Goal: Task Accomplishment & Management: Complete application form

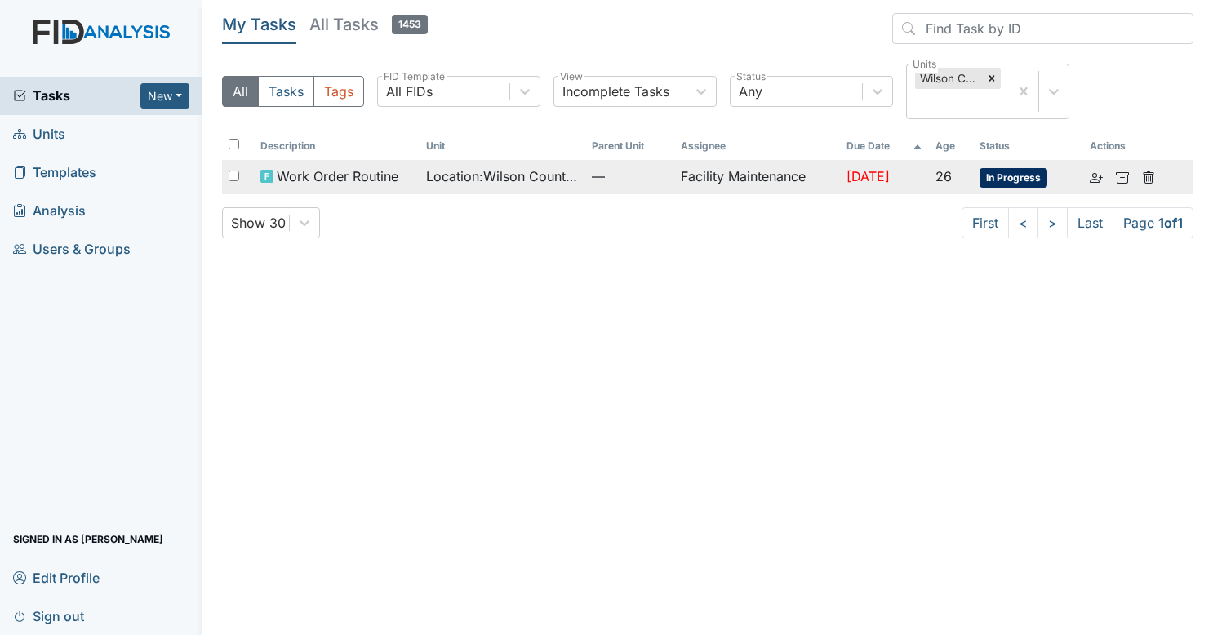
click at [524, 171] on span "Location : Wilson County CS" at bounding box center [502, 177] width 153 height 20
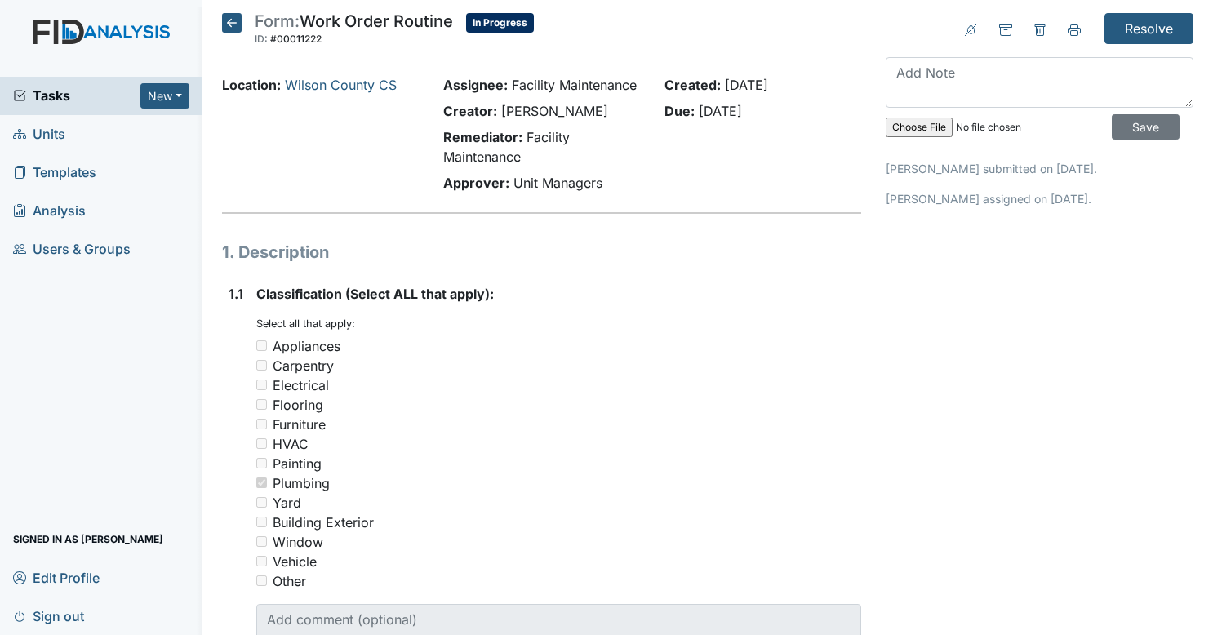
click at [1008, 88] on textarea at bounding box center [1040, 82] width 308 height 51
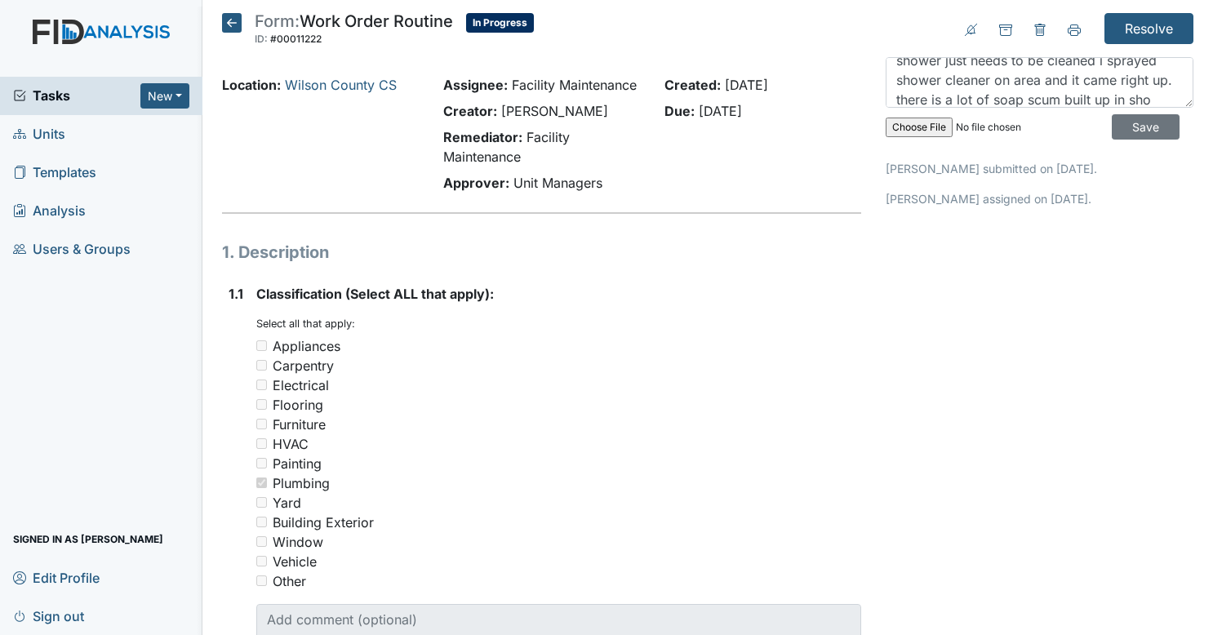
scroll to position [32, 0]
type textarea "shower just needs to be cleaned i sprayed shower cleaner on area and it came ri…"
click at [1118, 121] on input "Save" at bounding box center [1146, 126] width 68 height 25
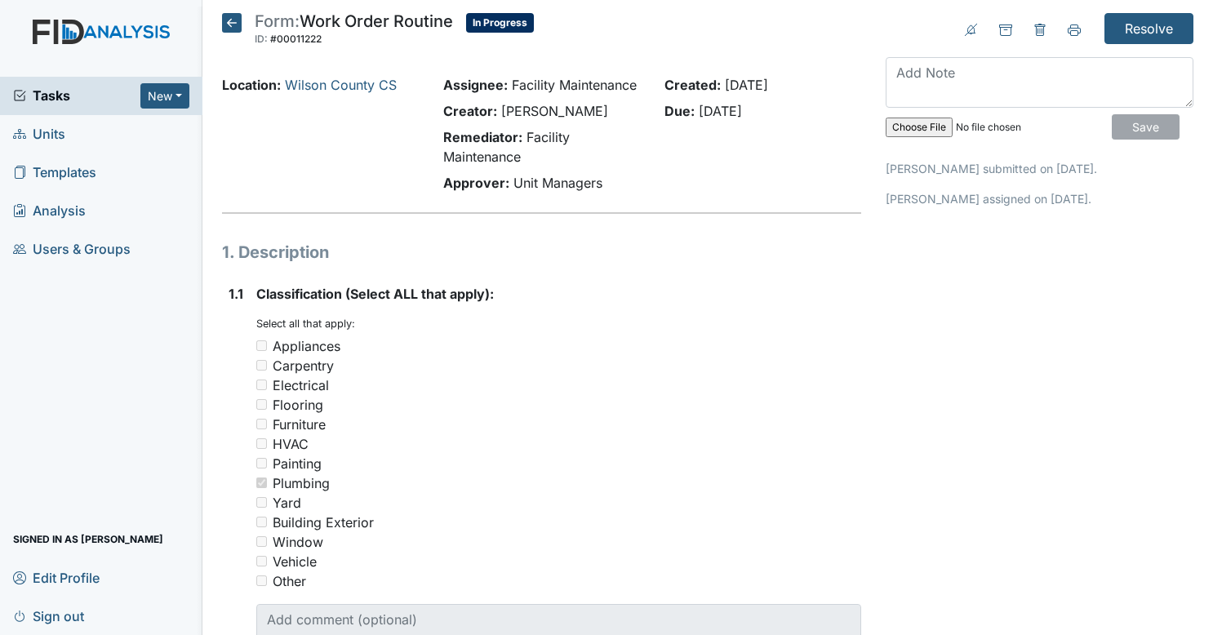
scroll to position [0, 0]
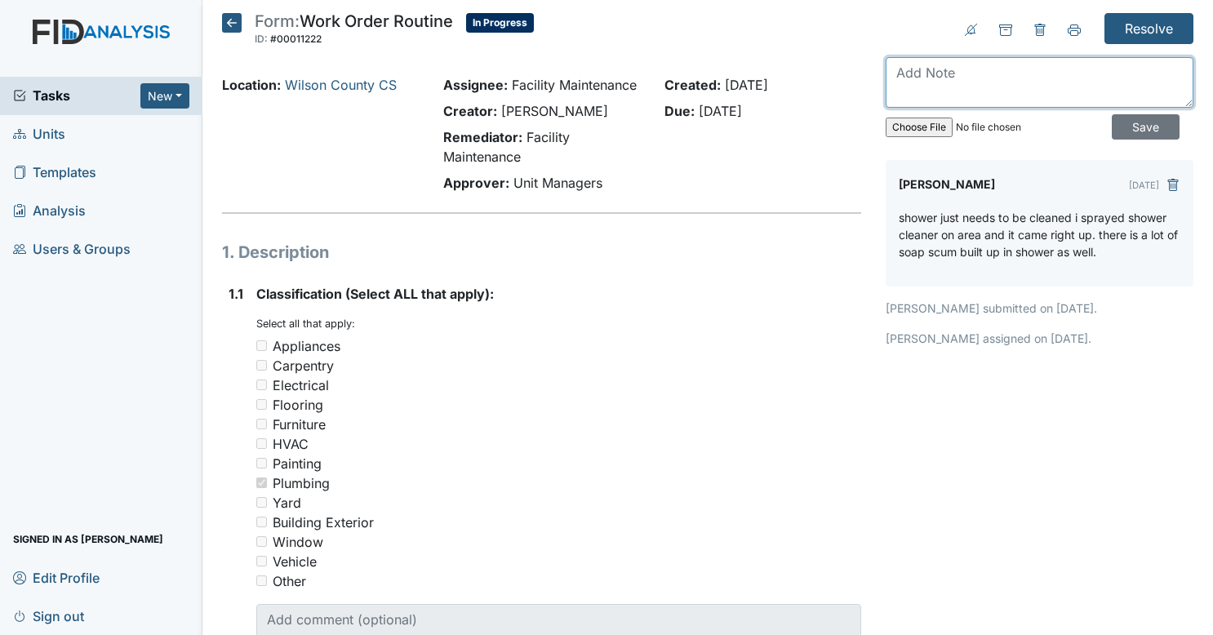
click at [985, 78] on textarea at bounding box center [1040, 82] width 308 height 51
type textarea "left cleaning supplies in closet beside pantry"
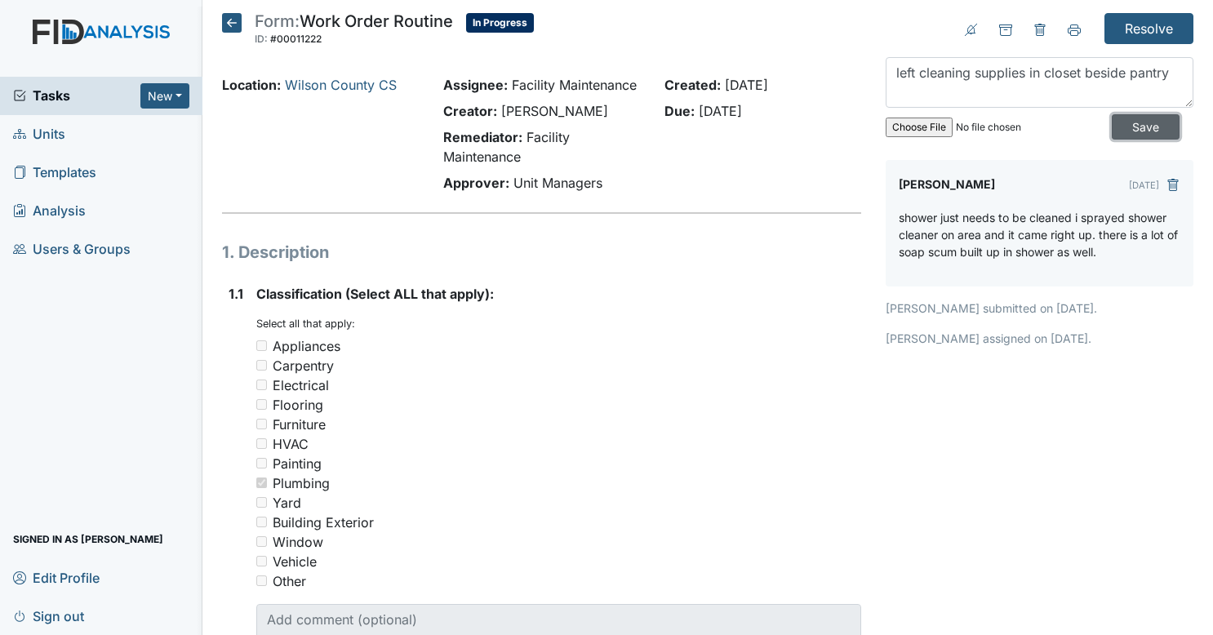
click at [1116, 128] on input "Save" at bounding box center [1146, 126] width 68 height 25
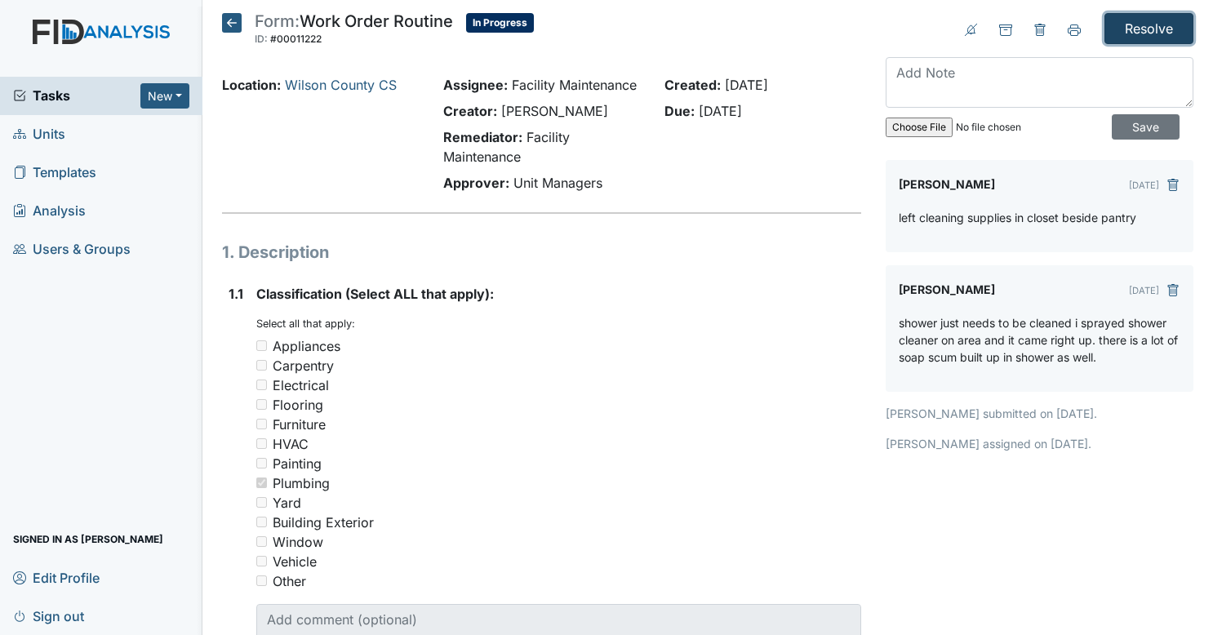
click at [1145, 35] on input "Resolve" at bounding box center [1149, 28] width 89 height 31
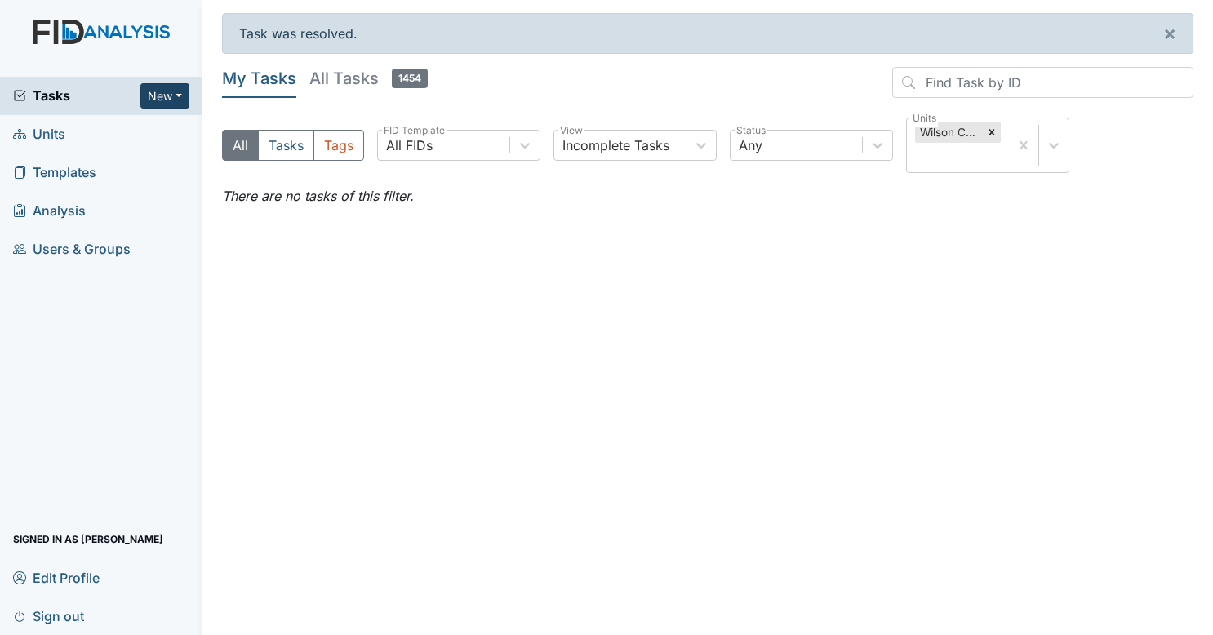
click at [170, 90] on button "New" at bounding box center [164, 95] width 49 height 25
click at [140, 141] on link "Form" at bounding box center [122, 131] width 129 height 26
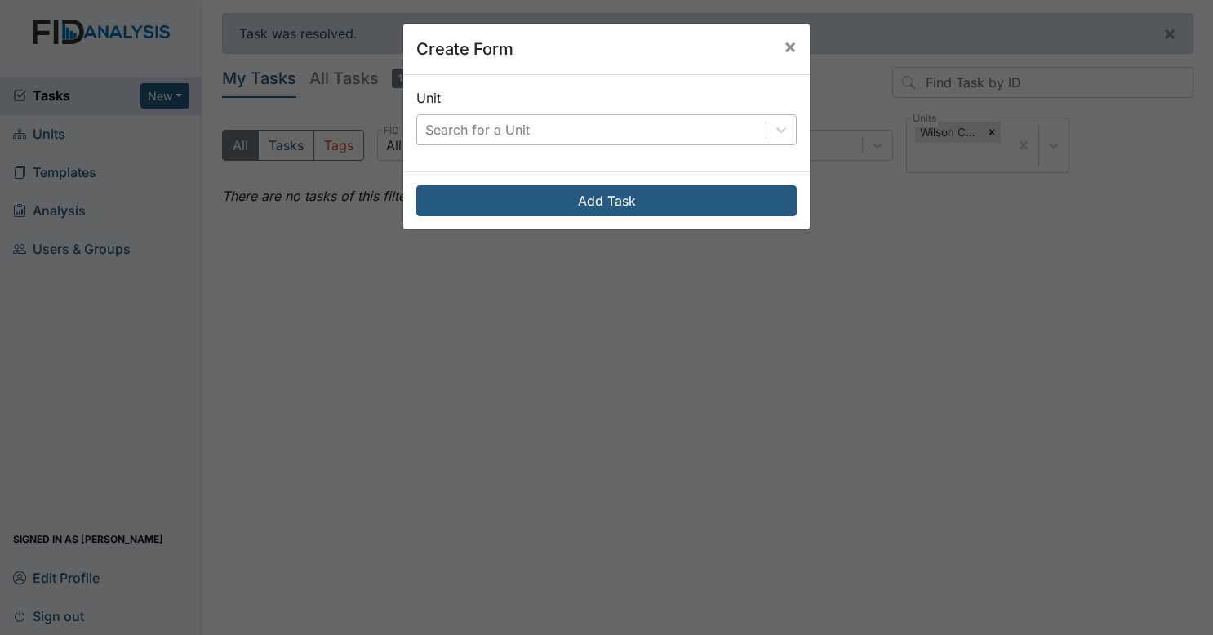
click at [458, 124] on div "Search for a Unit" at bounding box center [477, 130] width 105 height 20
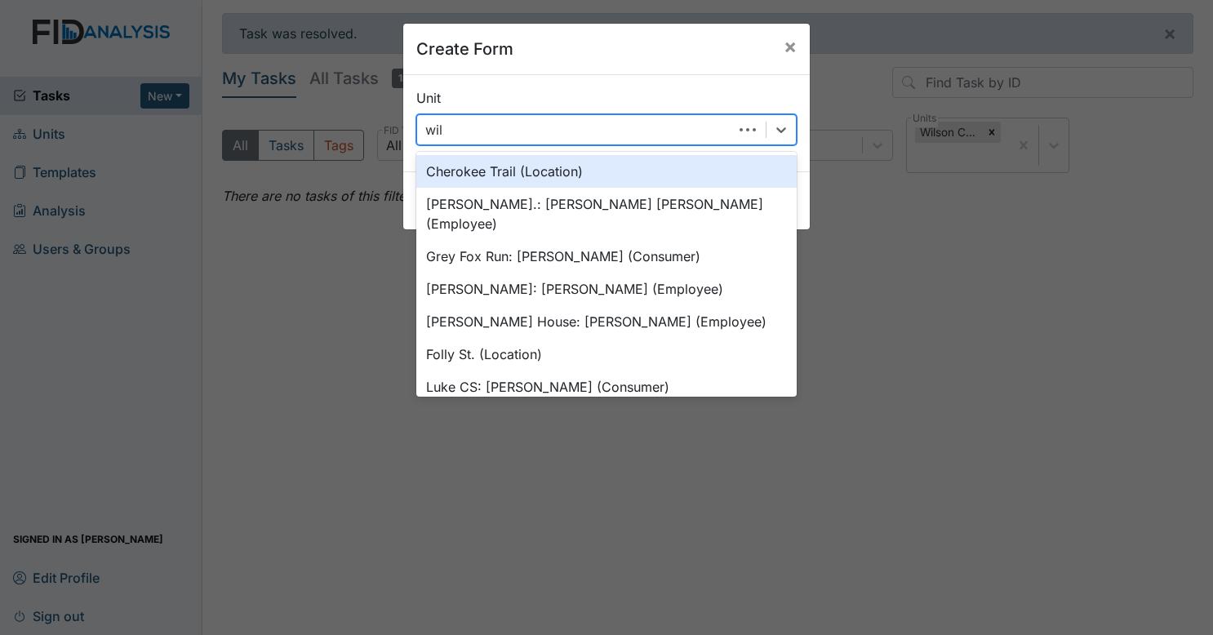
type input "wils"
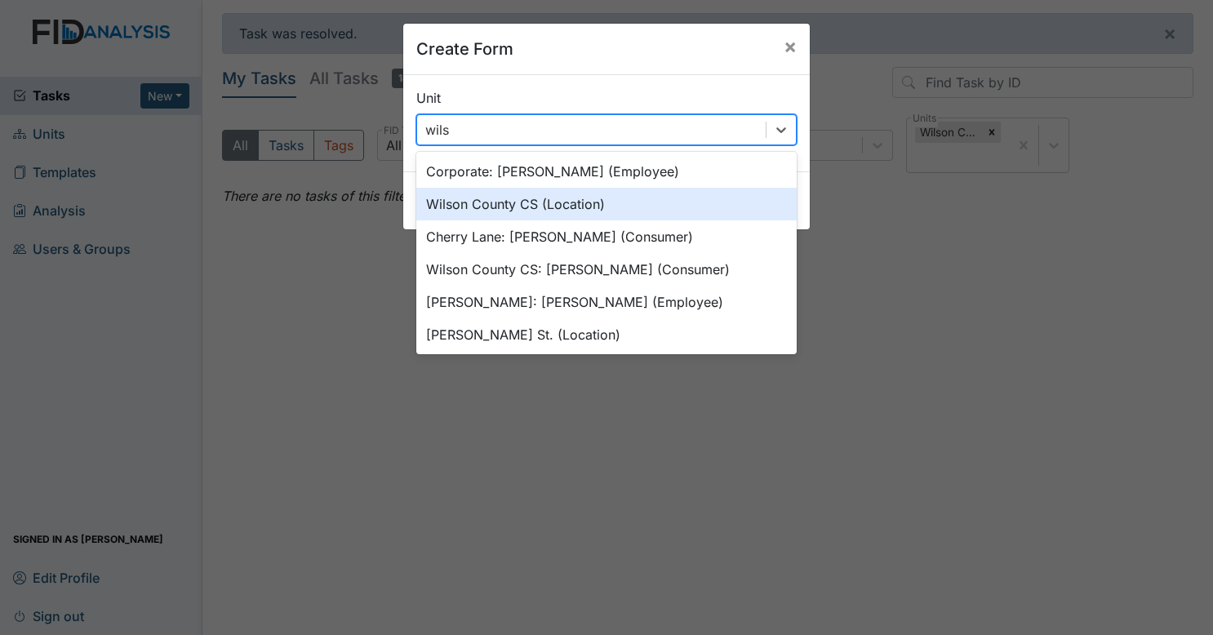
click at [549, 209] on div "Wilson County CS (Location)" at bounding box center [606, 204] width 381 height 33
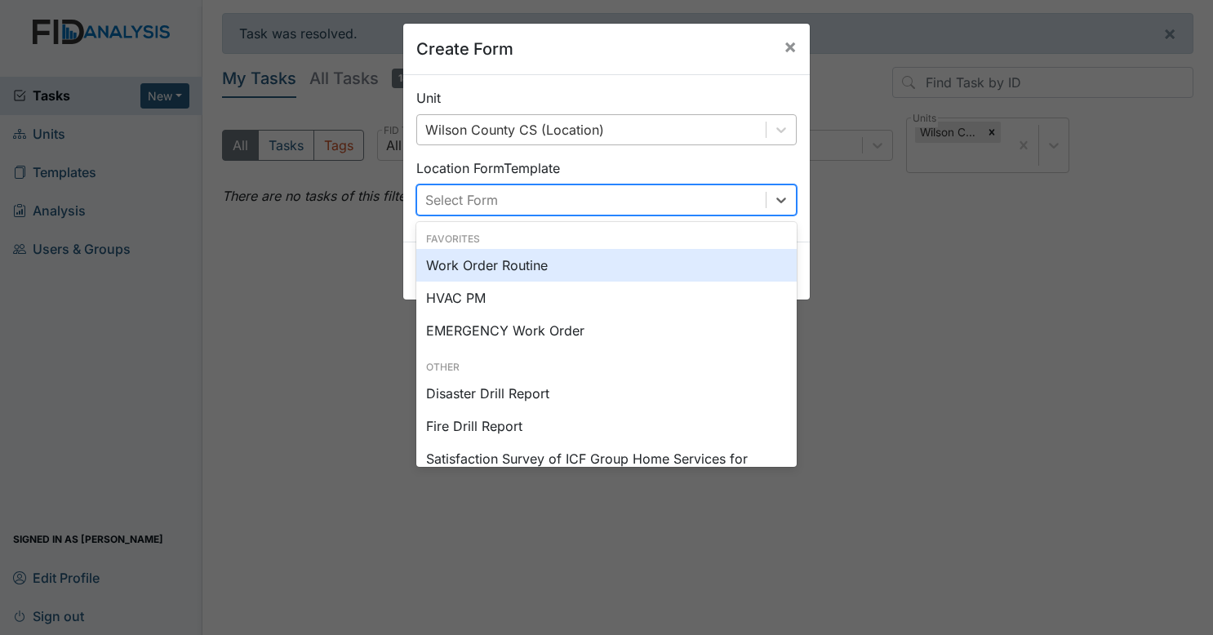
click at [554, 196] on div "Select Form" at bounding box center [591, 199] width 349 height 29
click at [549, 260] on div "Work Order Routine" at bounding box center [606, 265] width 381 height 33
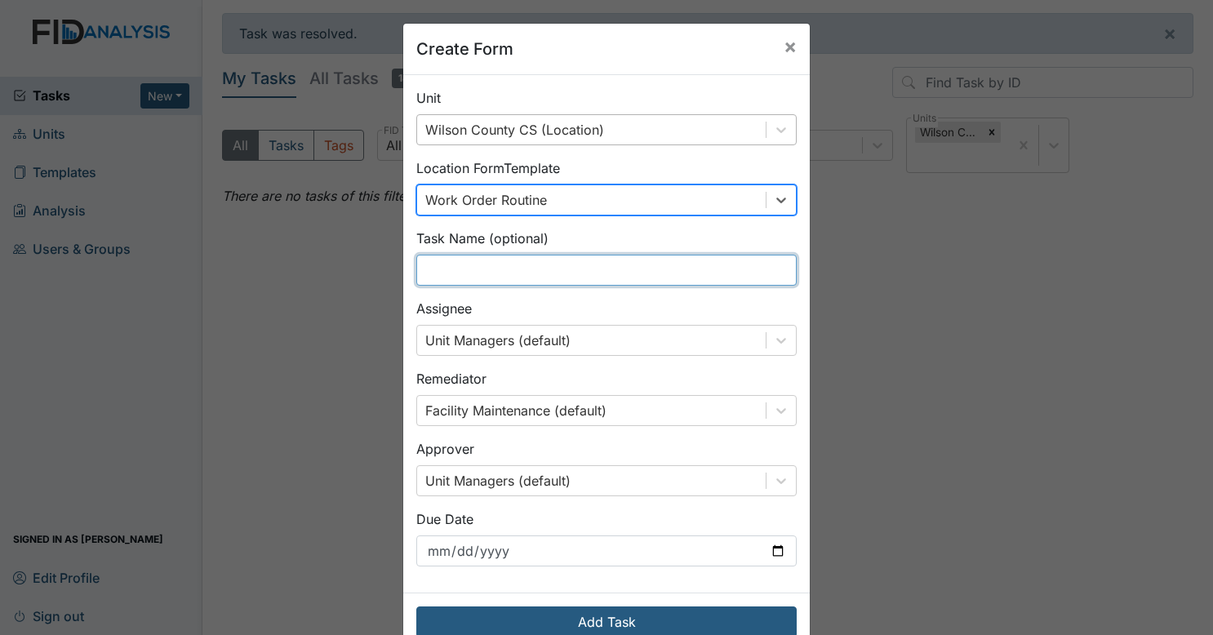
click at [559, 263] on input "text" at bounding box center [606, 270] width 381 height 31
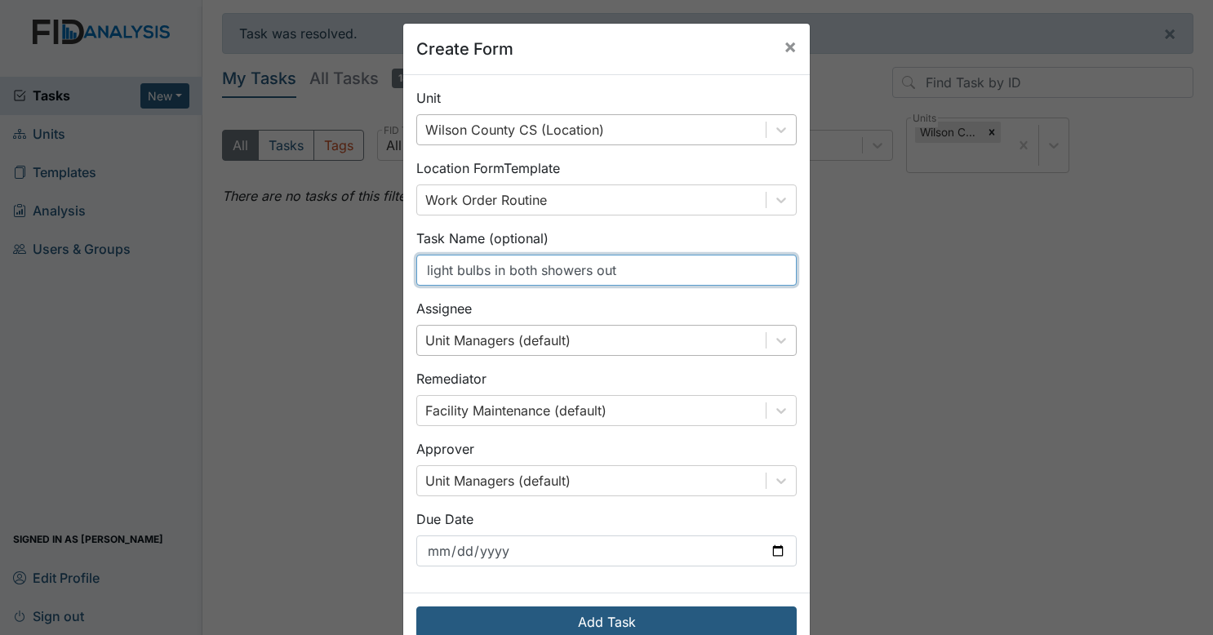
scroll to position [38, 0]
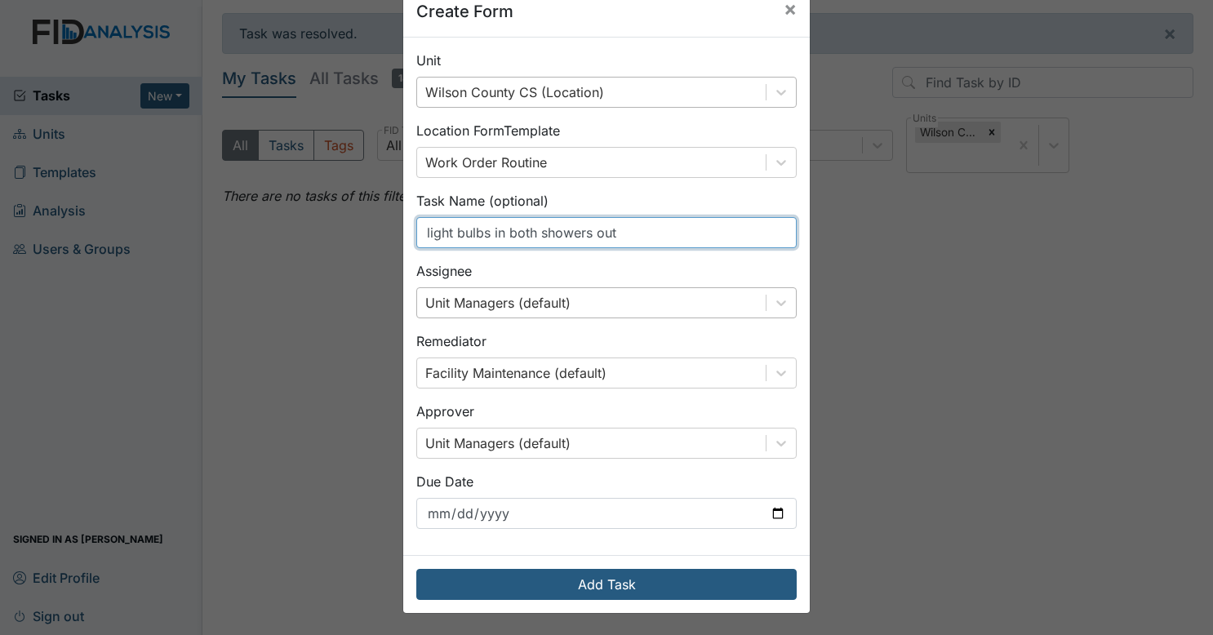
type input "light bulbs in both showers out"
click at [621, 302] on div "Unit Managers (default)" at bounding box center [591, 302] width 349 height 29
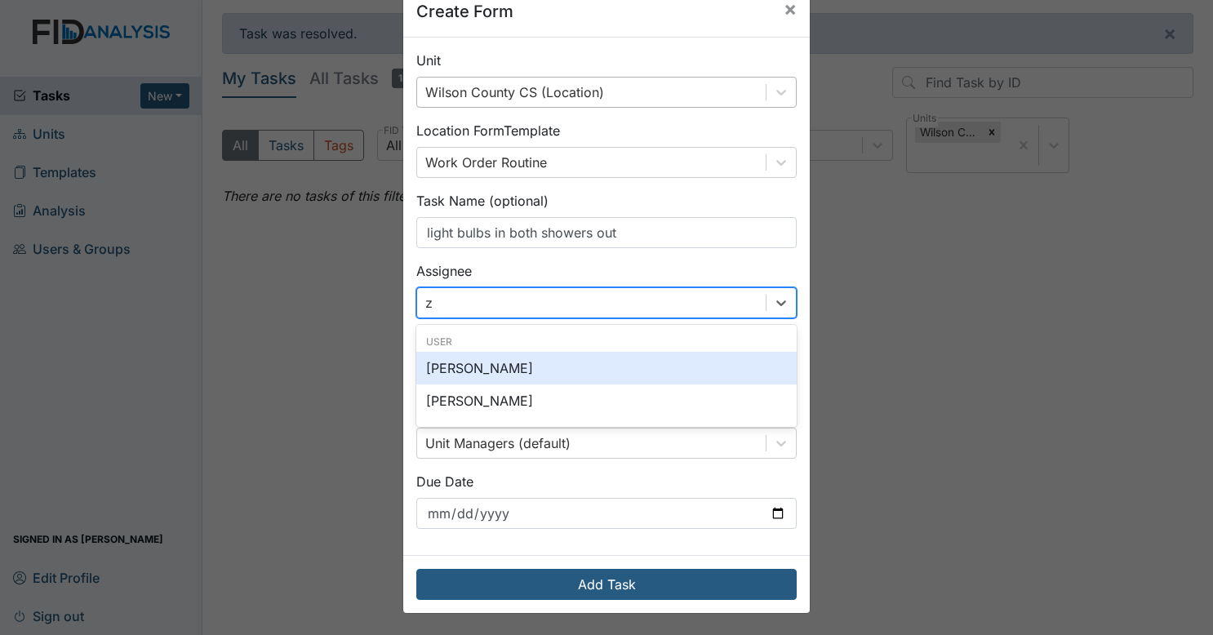
type input "za"
click at [570, 384] on div "Zach Smith" at bounding box center [606, 368] width 381 height 33
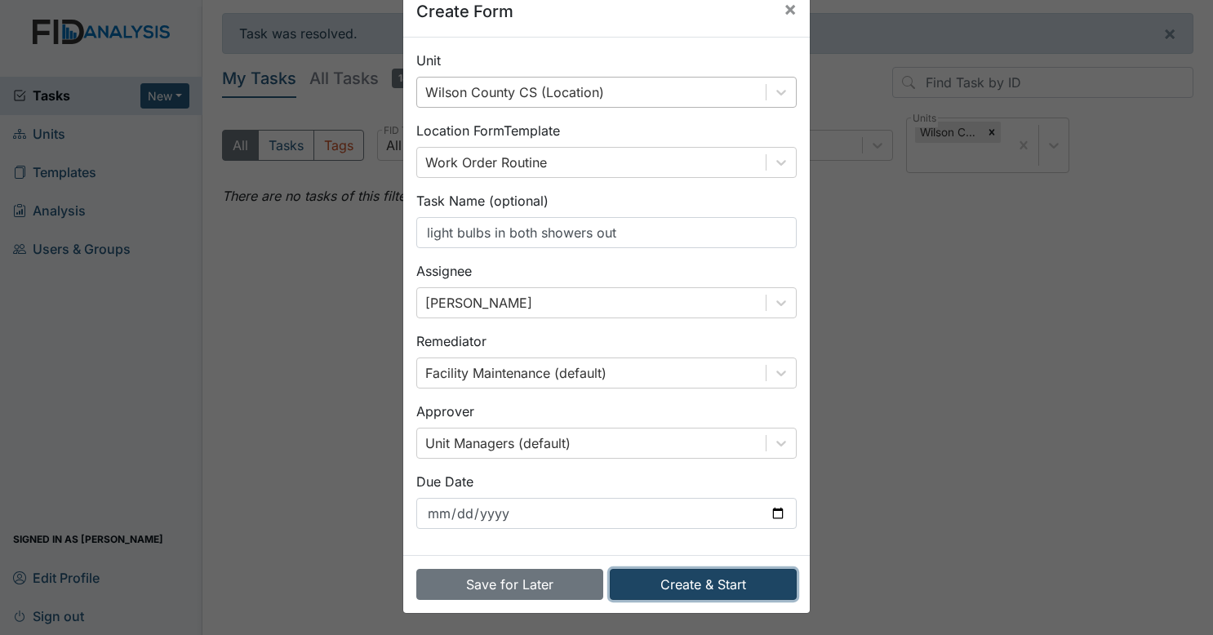
click at [676, 590] on button "Create & Start" at bounding box center [703, 584] width 187 height 31
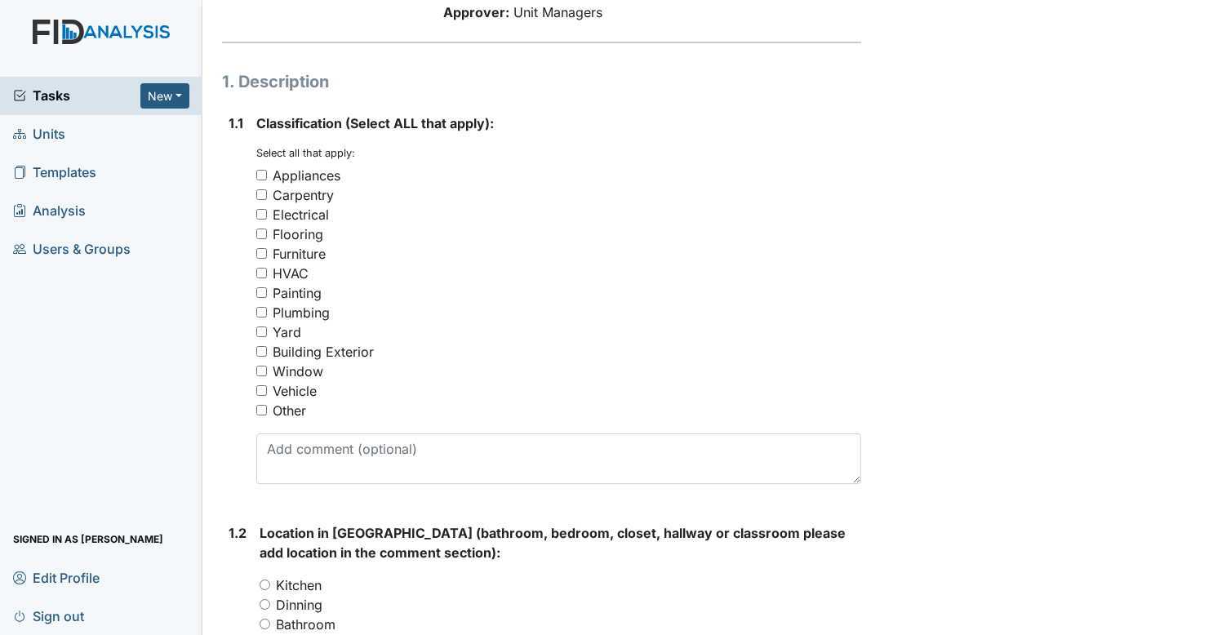
scroll to position [206, 0]
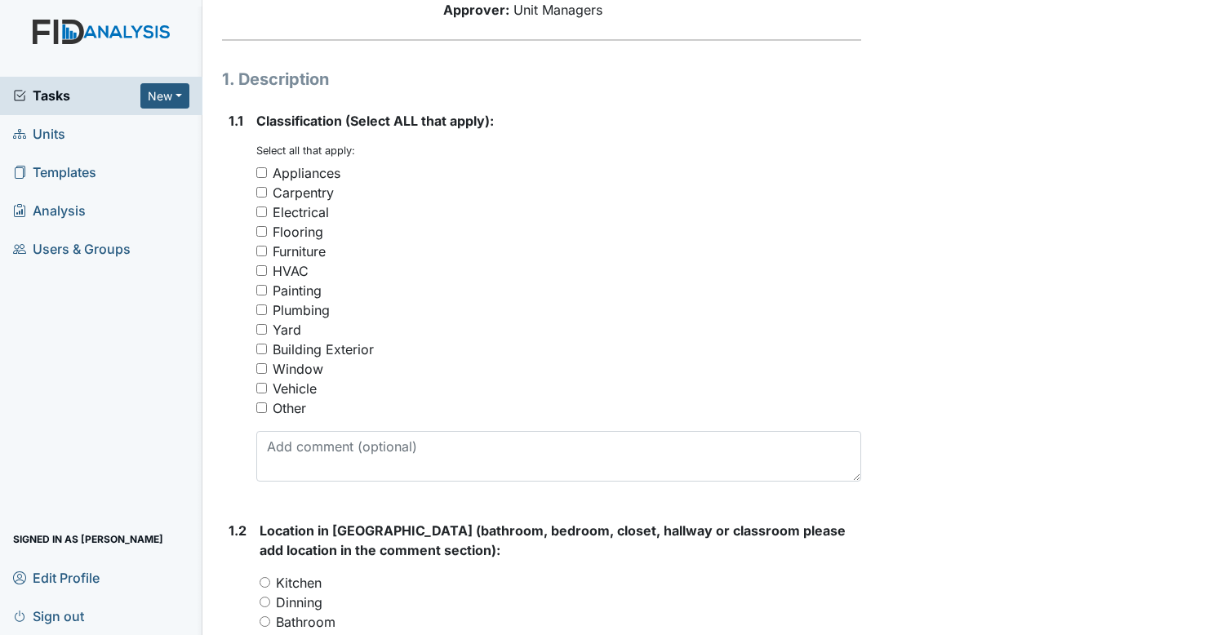
click at [260, 218] on div "Electrical" at bounding box center [559, 213] width 606 height 20
click at [260, 216] on input "Electrical" at bounding box center [261, 212] width 11 height 11
checkbox input "true"
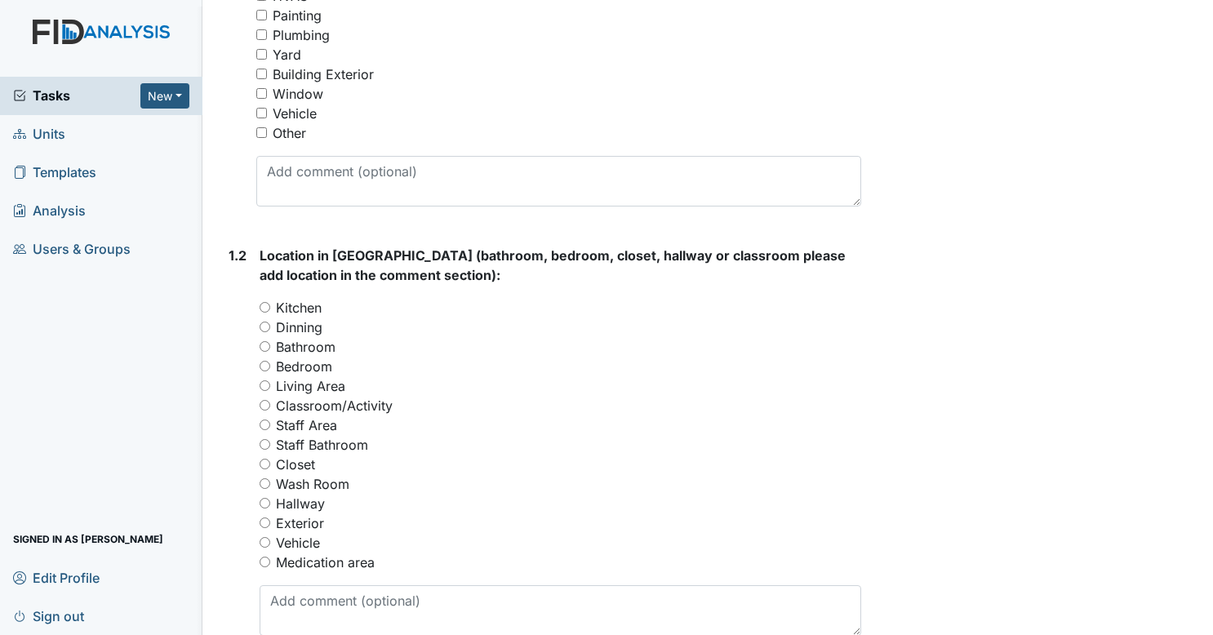
scroll to position [488, 0]
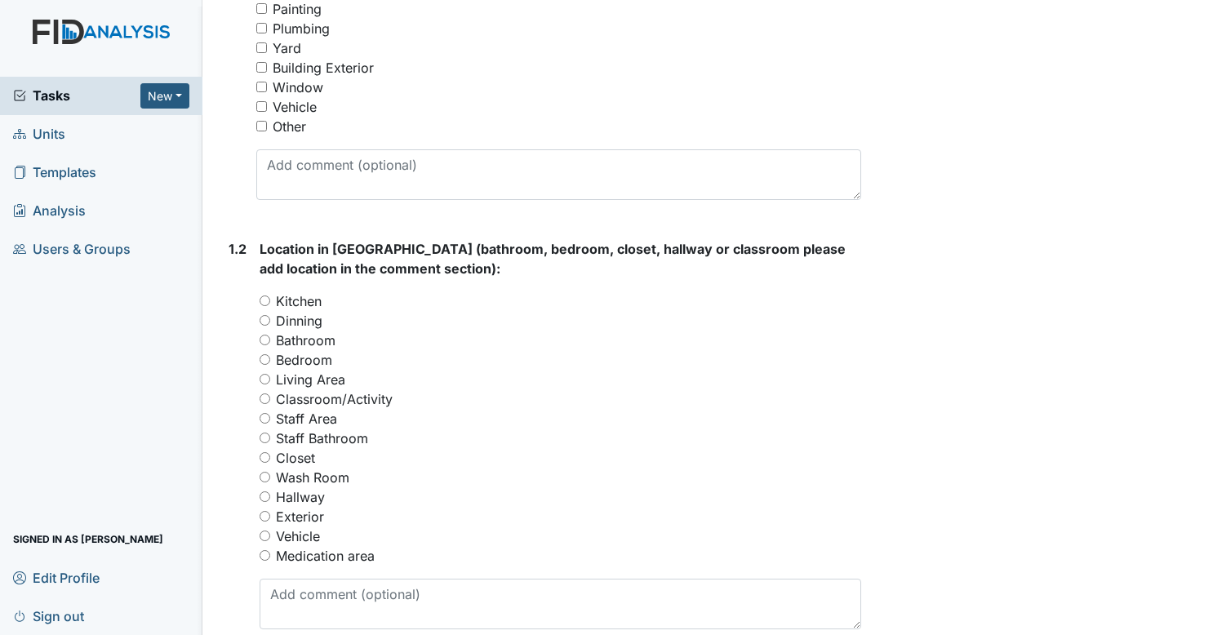
click at [268, 339] on input "Bathroom" at bounding box center [265, 340] width 11 height 11
radio input "true"
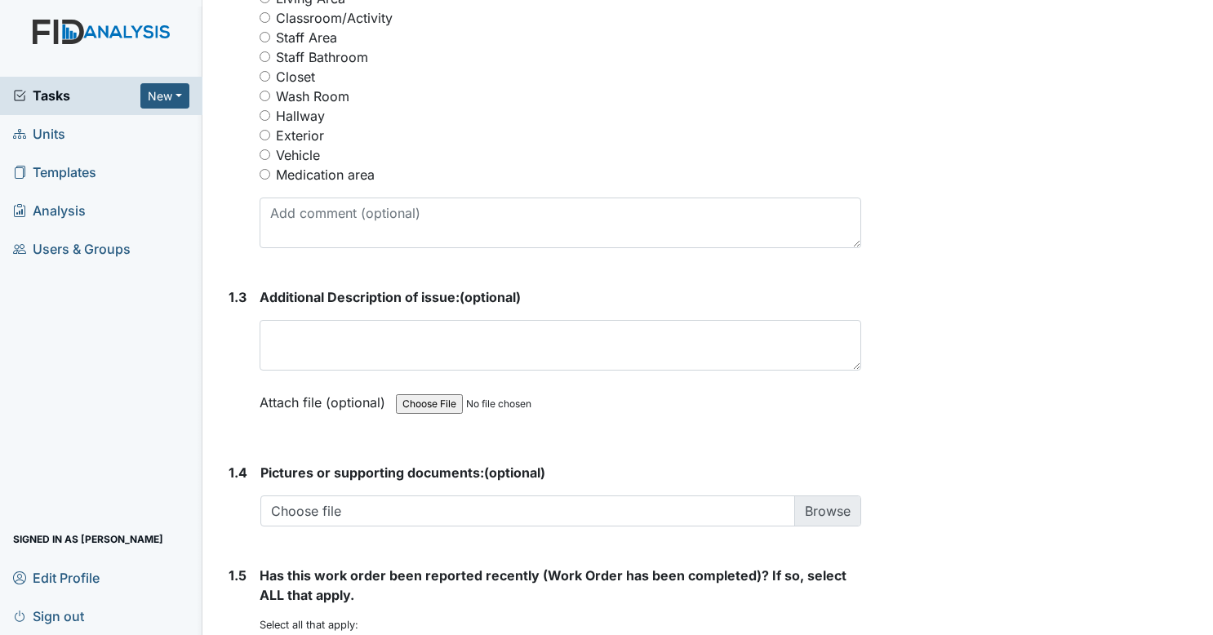
scroll to position [1004, 0]
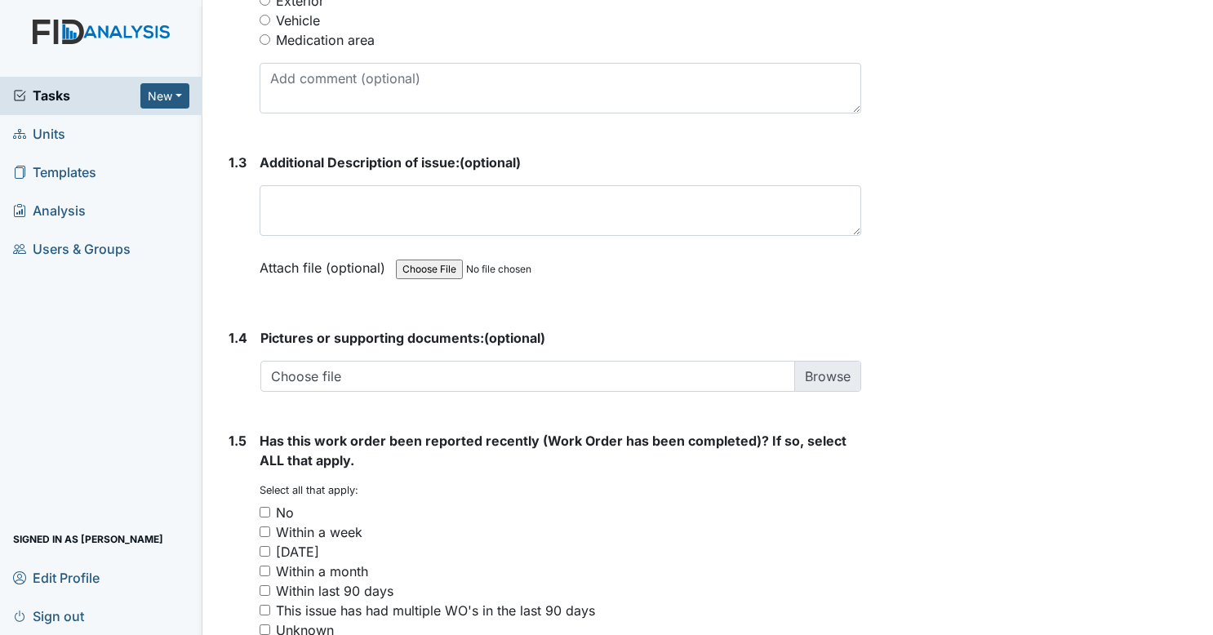
click at [260, 513] on input "No" at bounding box center [265, 512] width 11 height 11
checkbox input "true"
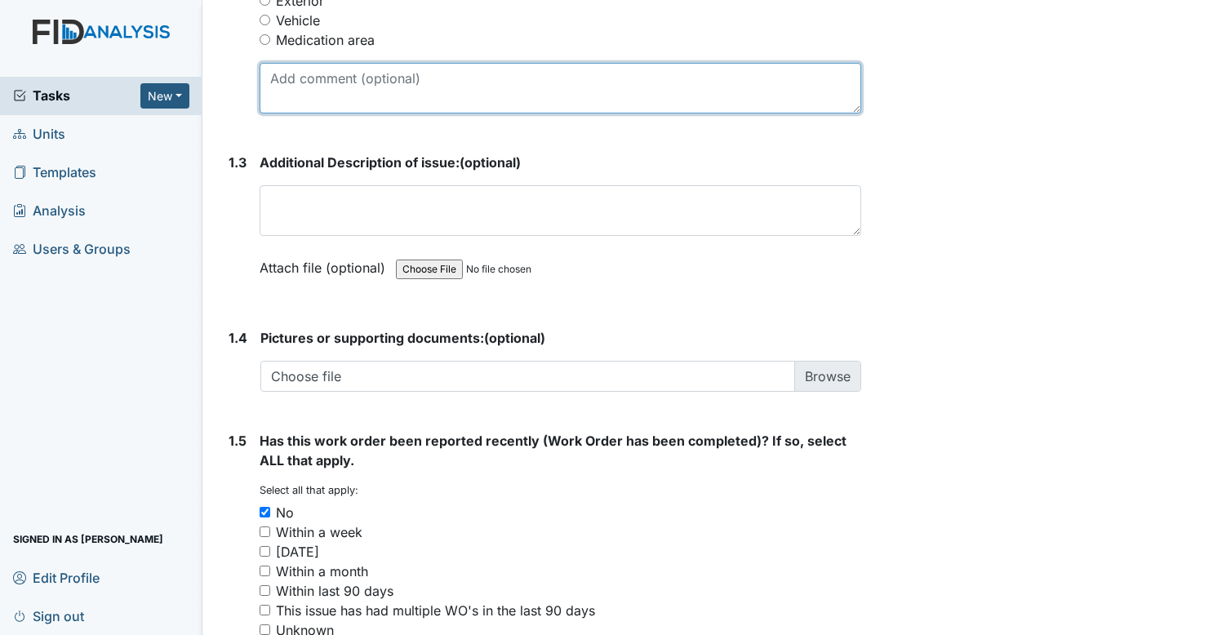
click at [397, 99] on textarea at bounding box center [561, 88] width 603 height 51
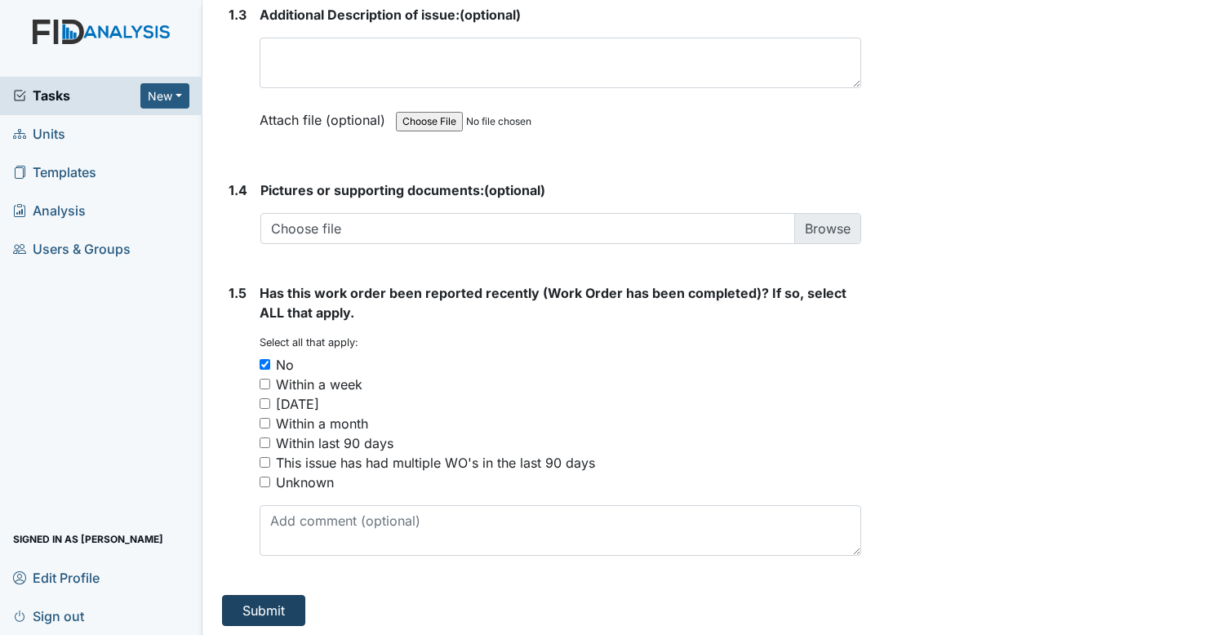
type textarea "both showers"
click at [298, 595] on button "Submit" at bounding box center [263, 610] width 83 height 31
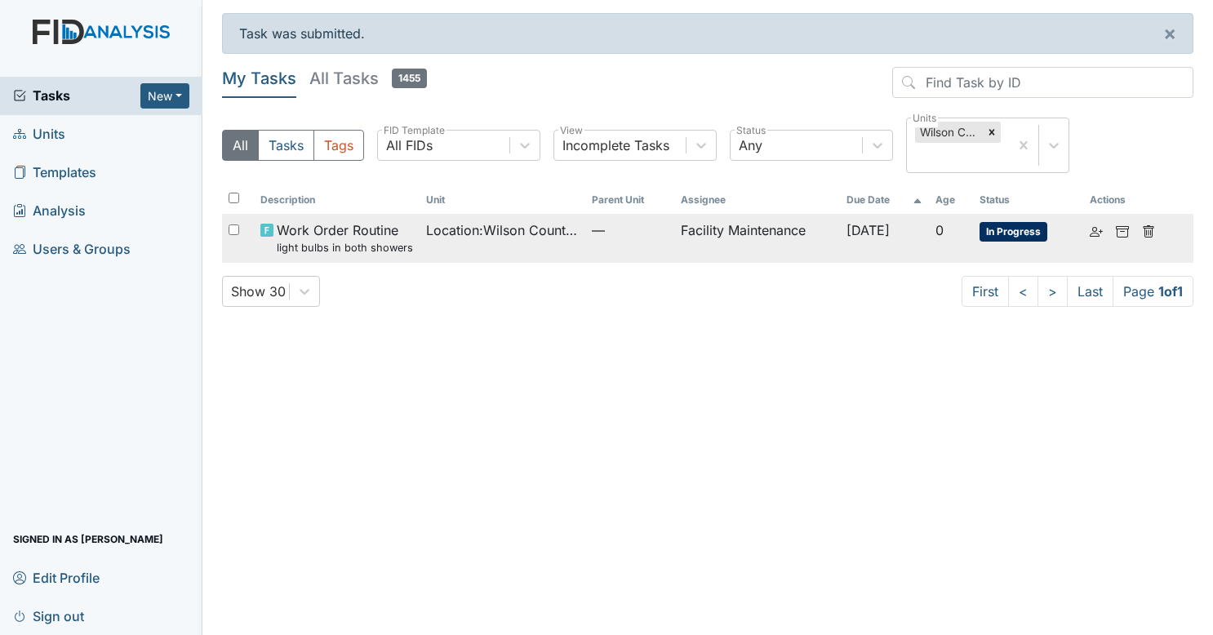
click at [554, 253] on td "Location : [GEOGRAPHIC_DATA]" at bounding box center [503, 238] width 166 height 48
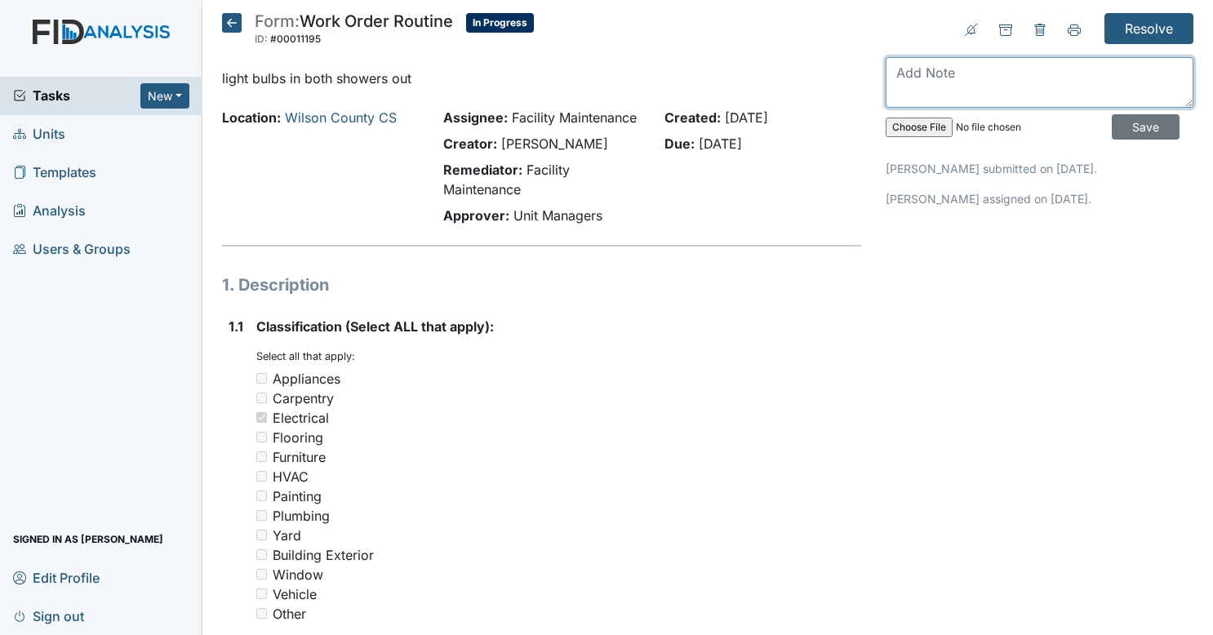
click at [1032, 77] on textarea at bounding box center [1040, 82] width 308 height 51
type textarea "replaced bulbs"
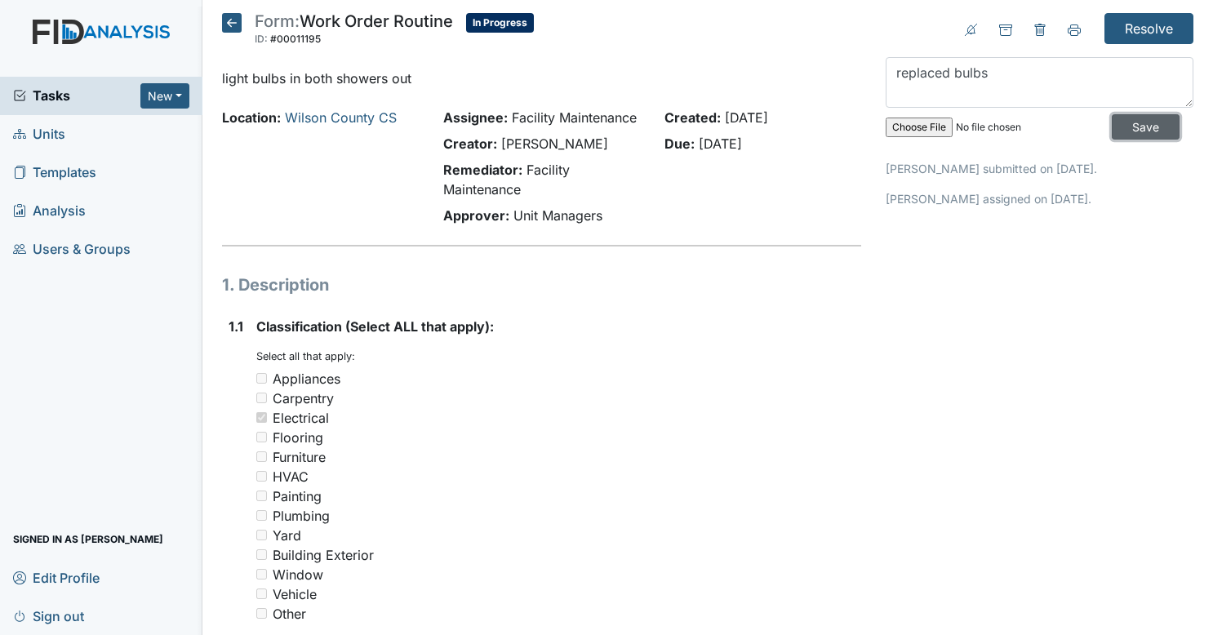
click at [1112, 123] on input "Save" at bounding box center [1146, 126] width 68 height 25
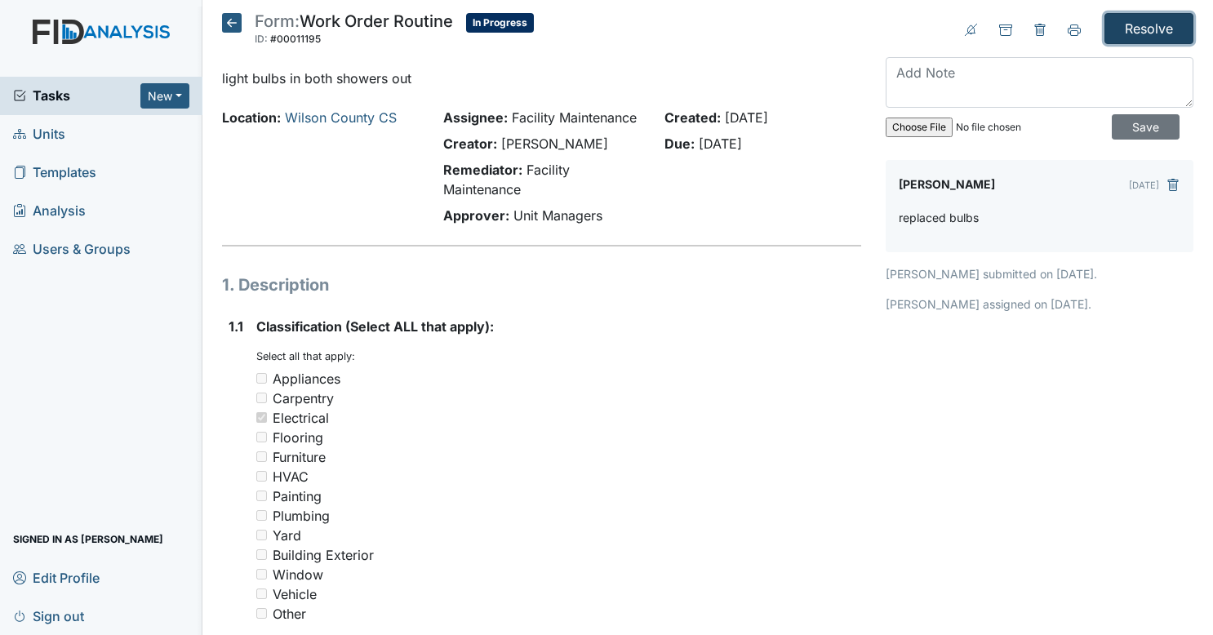
click at [1138, 34] on input "Resolve" at bounding box center [1149, 28] width 89 height 31
